Goal: Find specific page/section: Find specific page/section

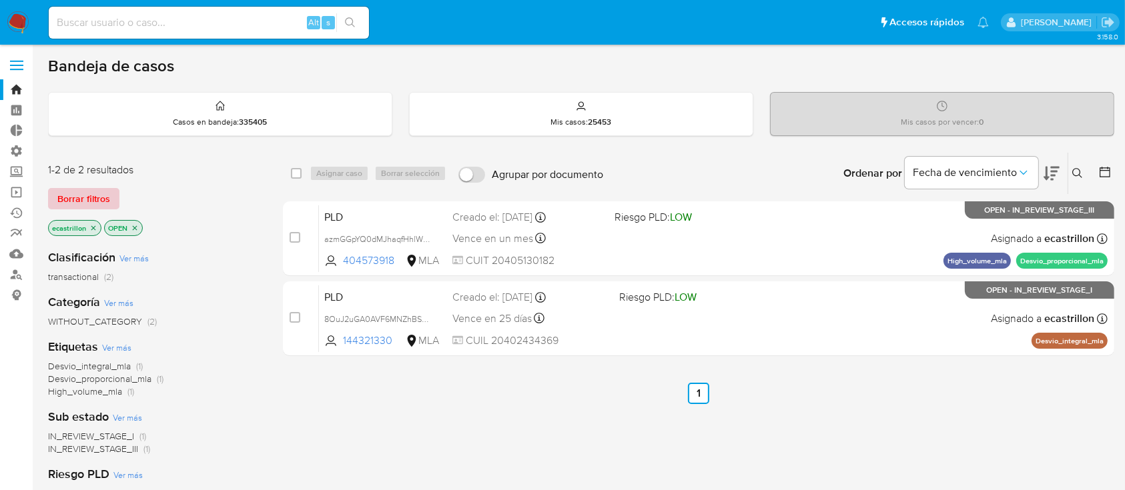
click at [97, 200] on span "Borrar filtros" at bounding box center [83, 199] width 53 height 19
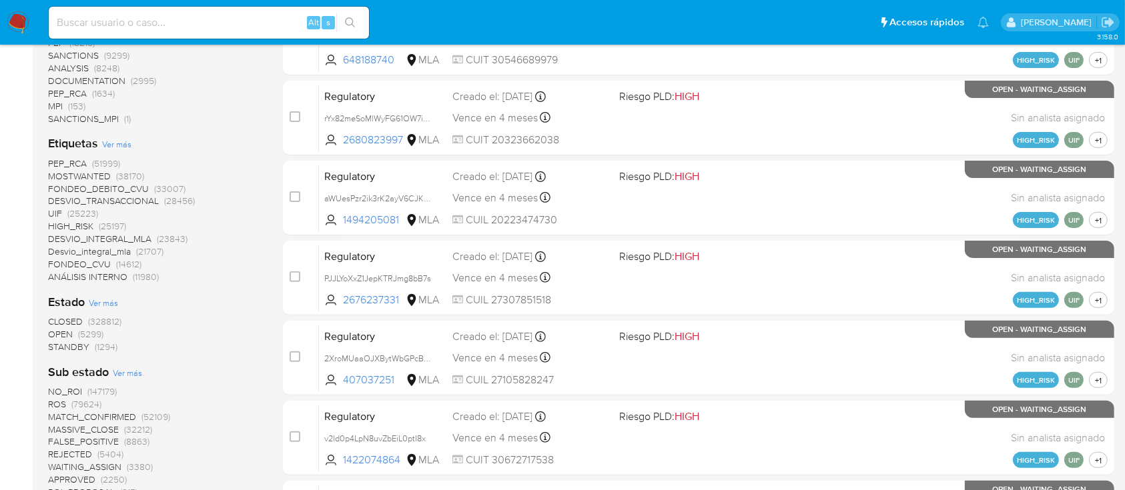
scroll to position [363, 0]
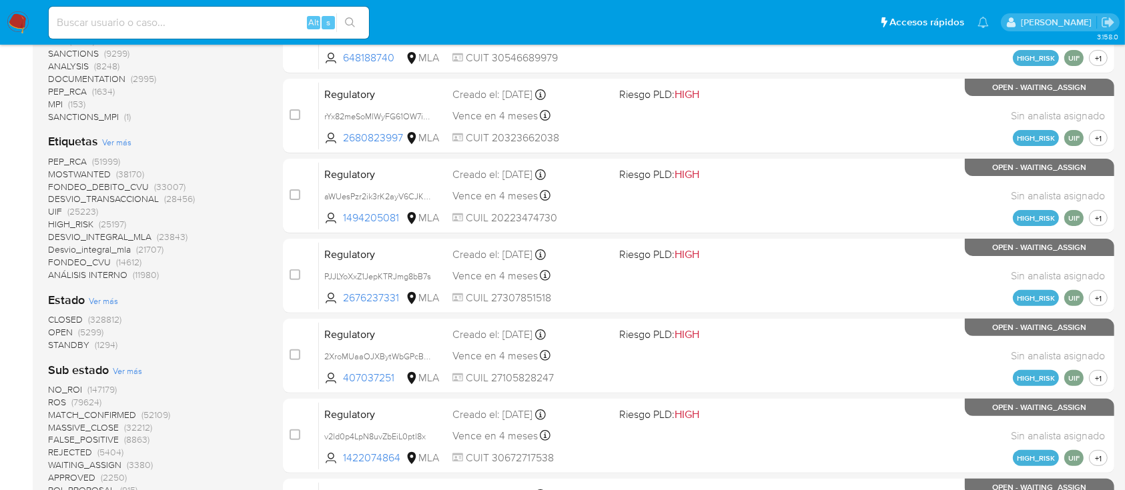
click at [57, 334] on span "OPEN" at bounding box center [60, 332] width 25 height 13
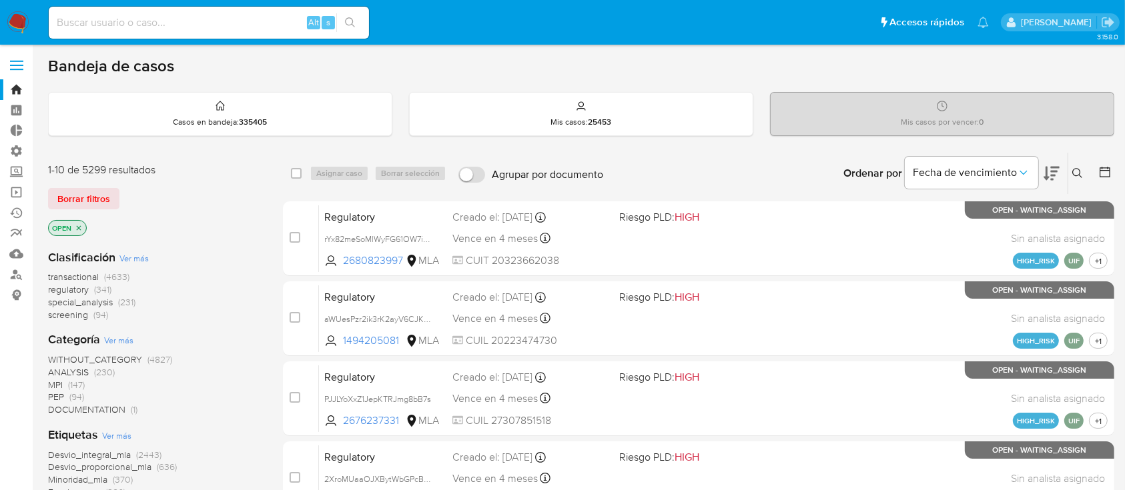
click at [67, 272] on span "transactional" at bounding box center [73, 276] width 51 height 13
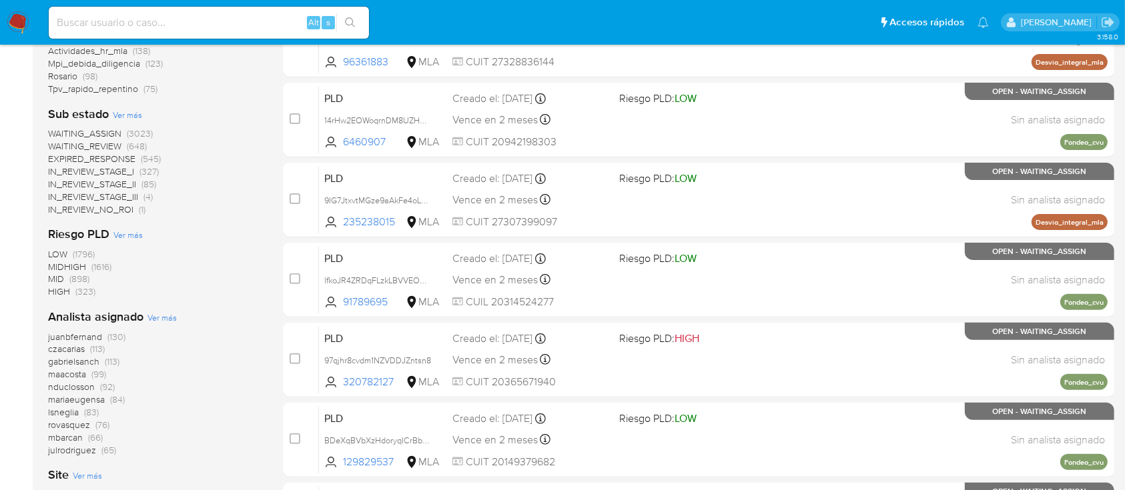
scroll to position [360, 0]
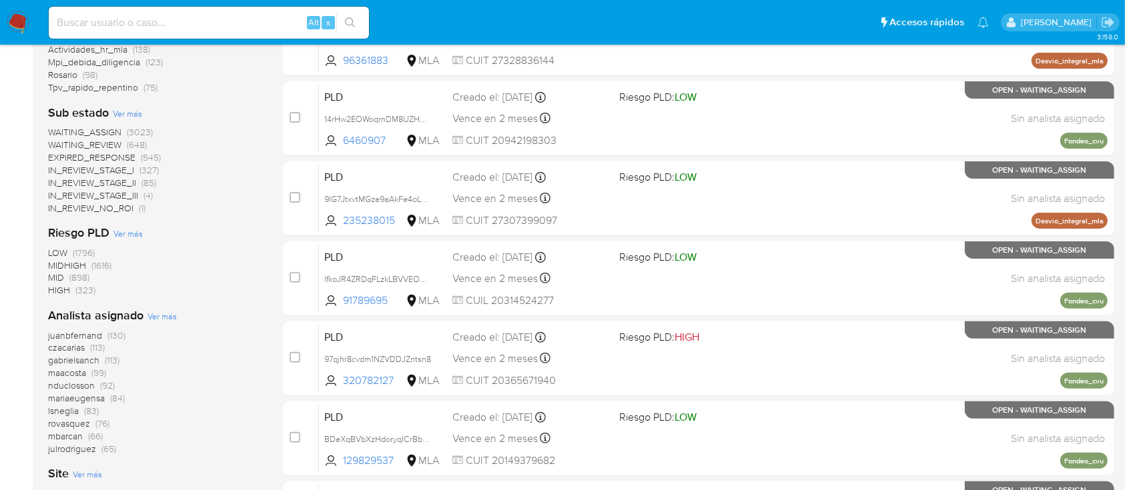
click at [160, 312] on span "Ver más" at bounding box center [161, 316] width 29 height 12
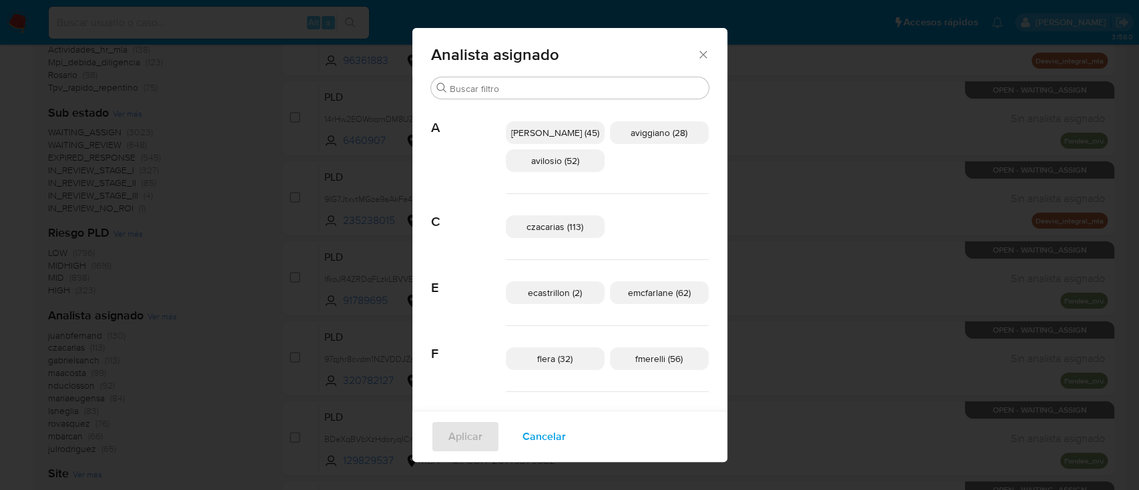
click at [548, 435] on span "Cancelar" at bounding box center [543, 436] width 43 height 29
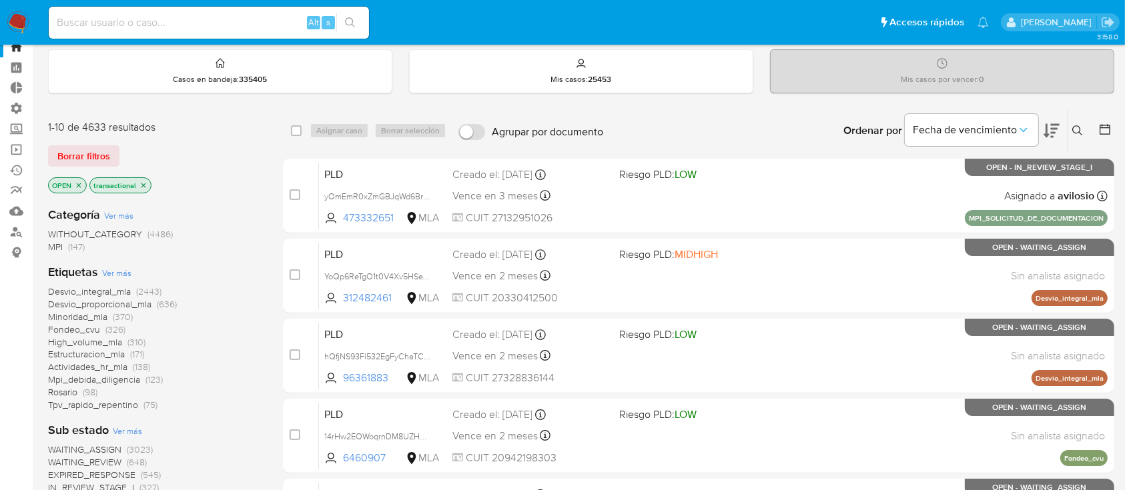
scroll to position [0, 0]
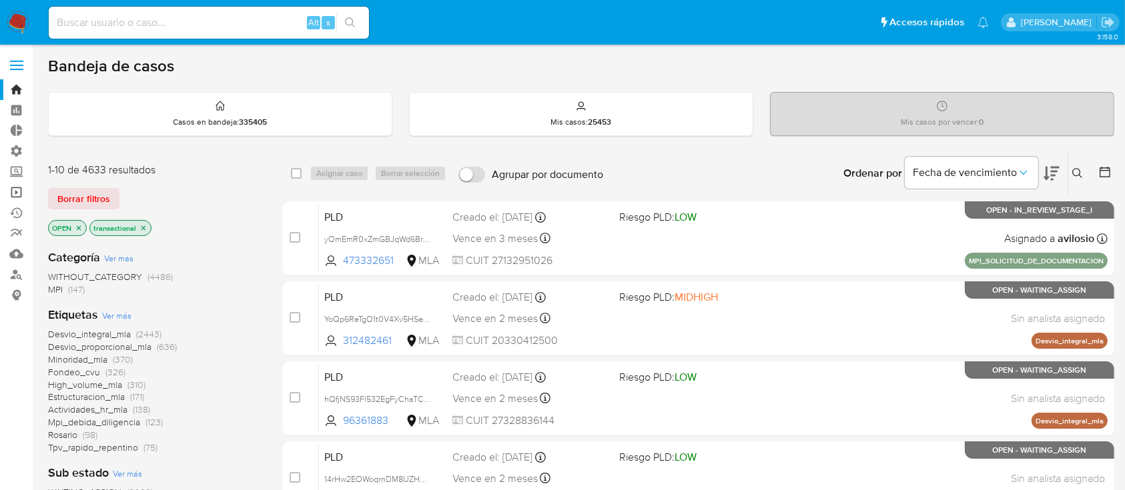
click at [11, 197] on link "Operaciones masivas" at bounding box center [79, 192] width 159 height 21
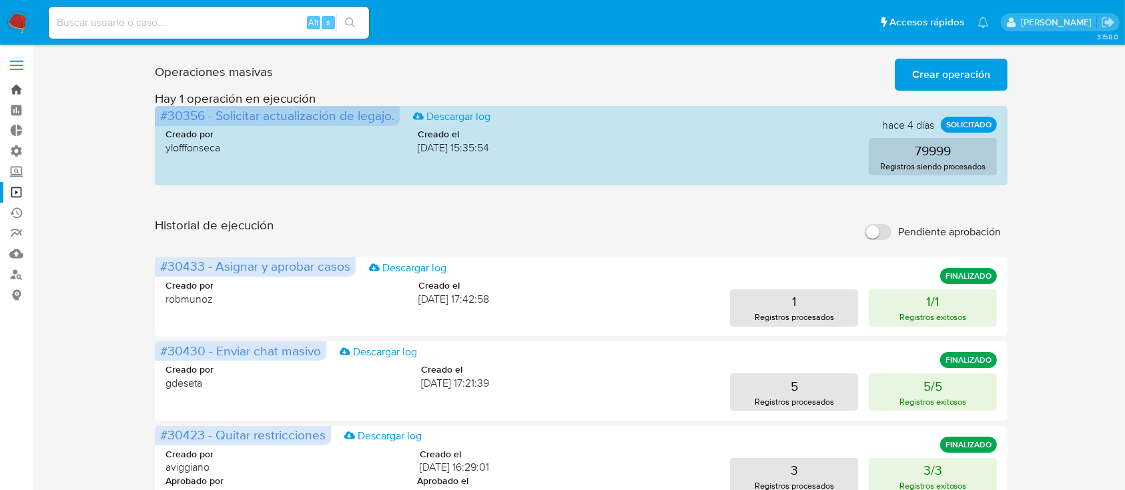
click at [23, 94] on link "Bandeja" at bounding box center [79, 89] width 159 height 21
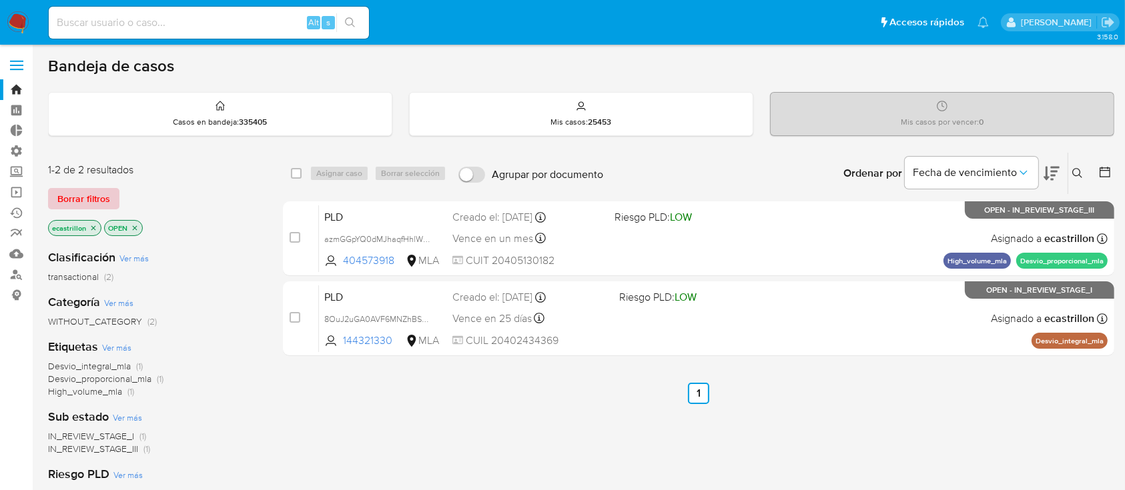
click at [106, 190] on span "Borrar filtros" at bounding box center [83, 199] width 53 height 19
